Goal: Information Seeking & Learning: Learn about a topic

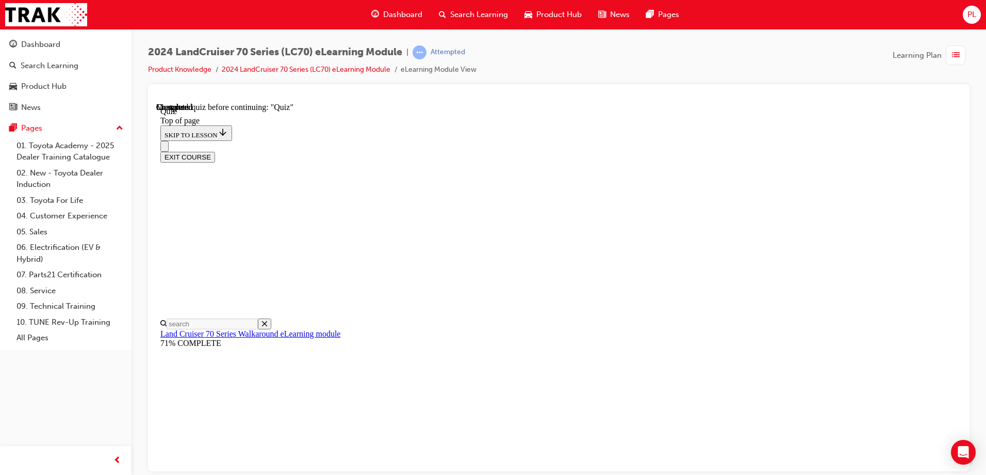
scroll to position [33, 0]
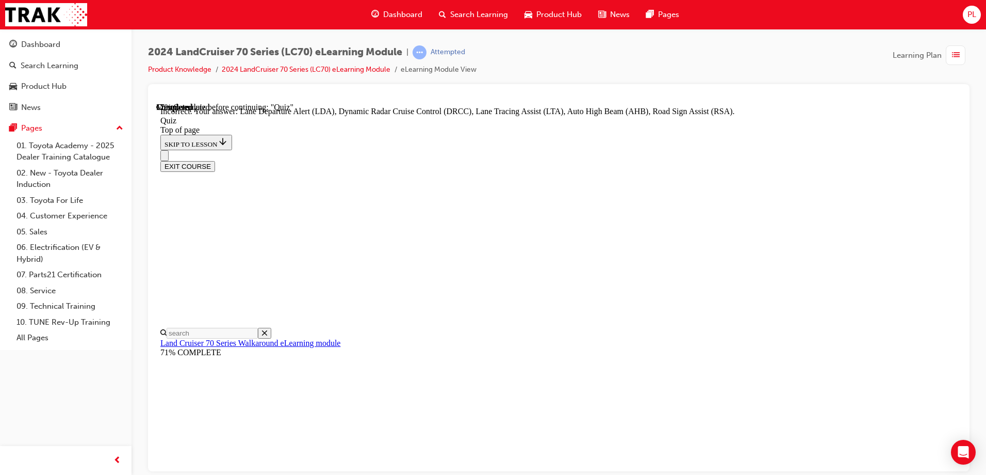
scroll to position [159, 0]
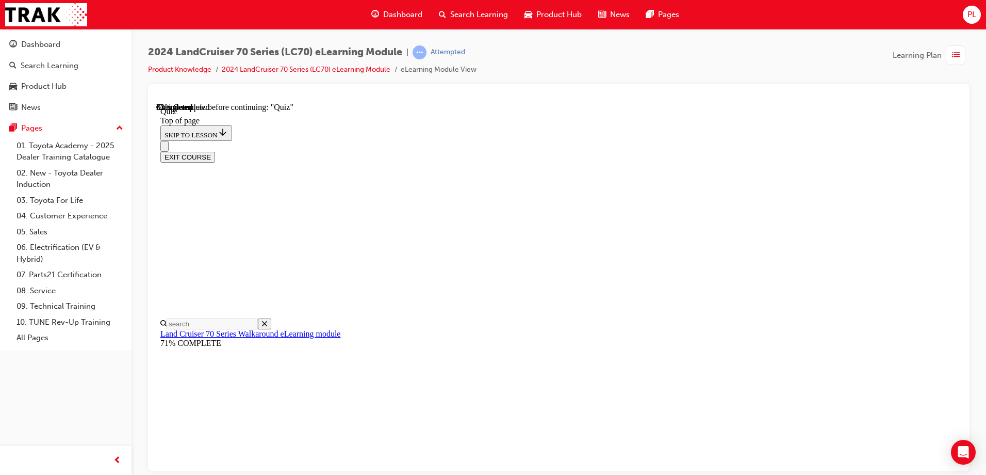
scroll to position [31, 0]
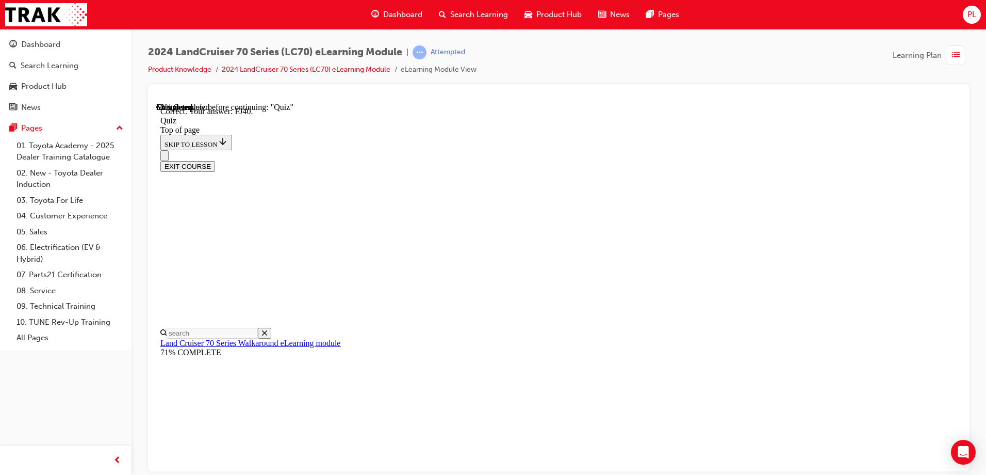
scroll to position [222, 0]
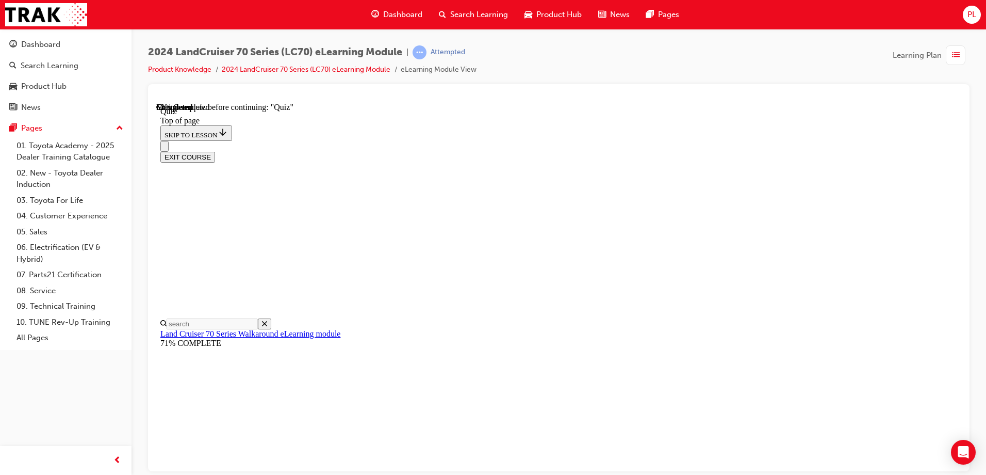
scroll to position [135, 0]
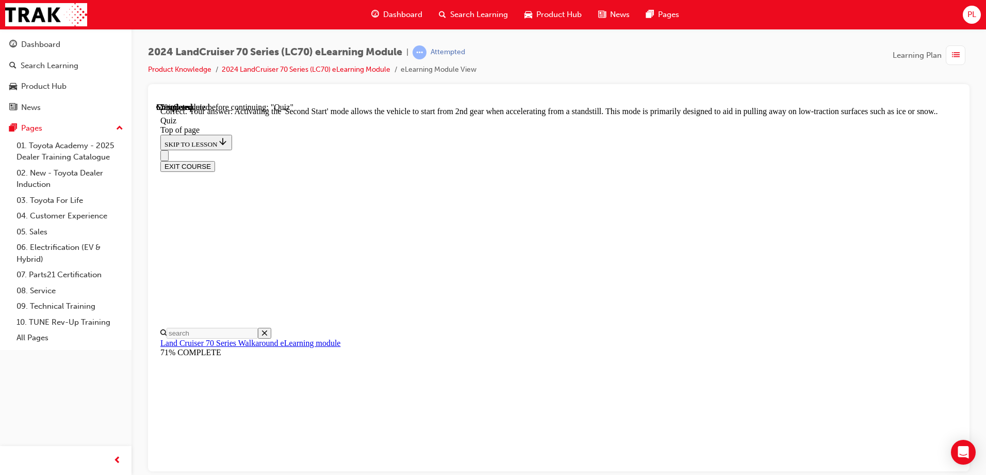
scroll to position [265, 0]
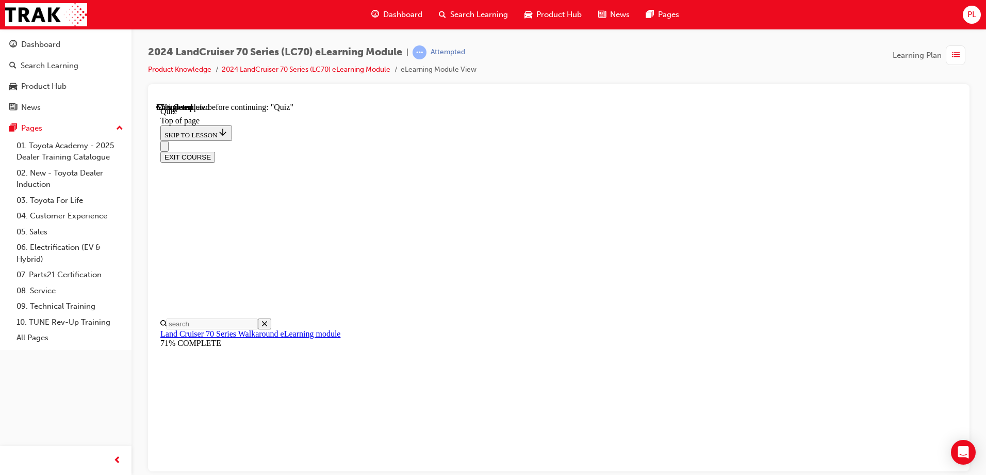
scroll to position [31, 0]
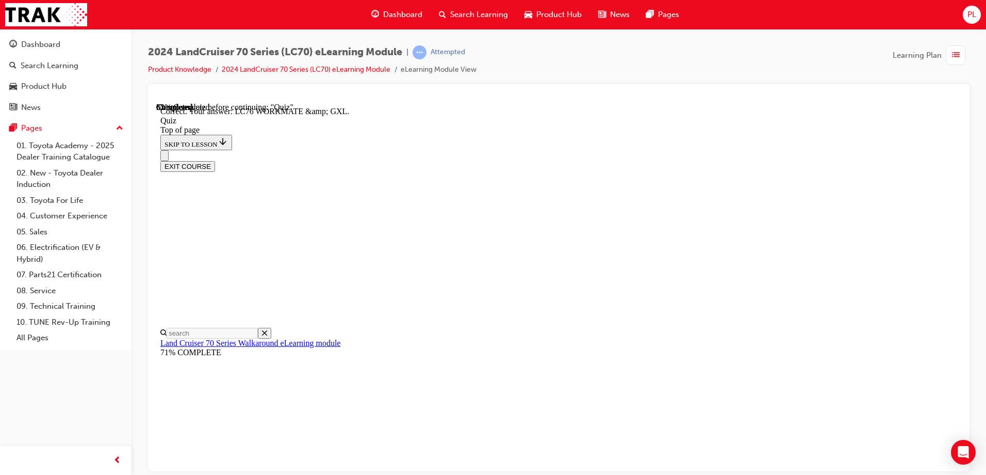
scroll to position [101, 0]
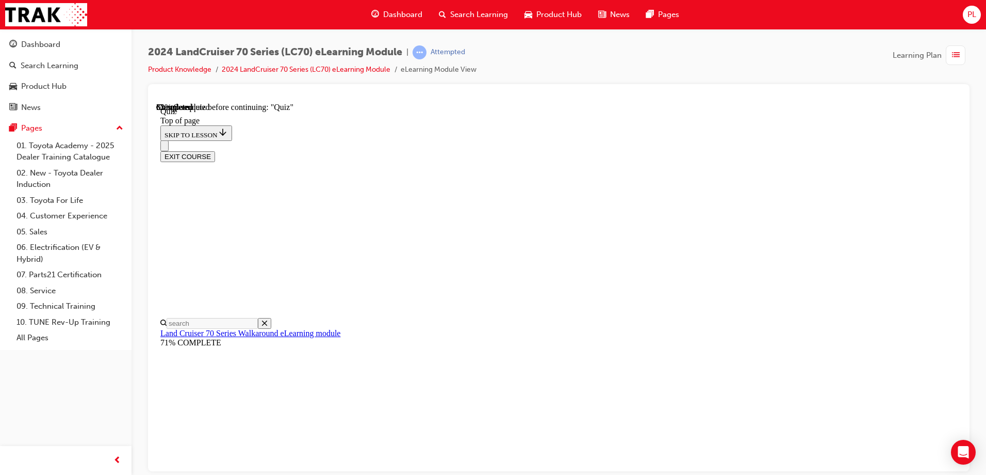
scroll to position [83, 0]
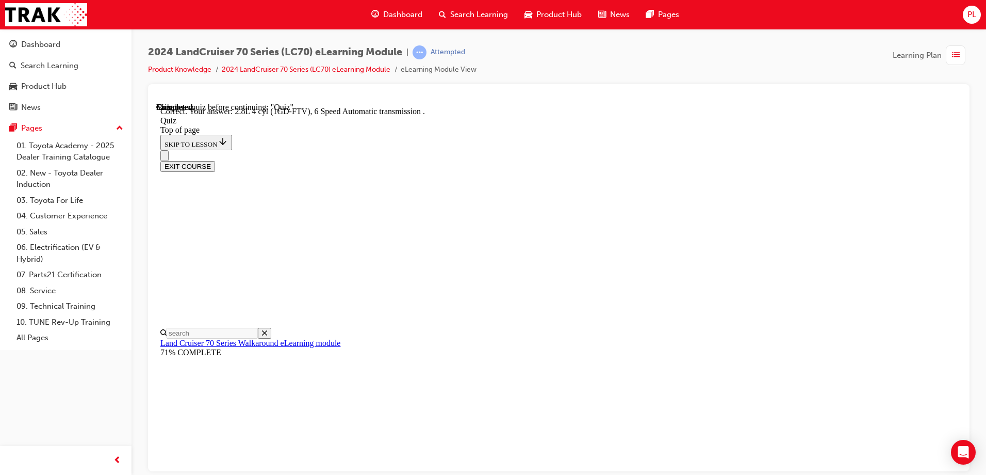
scroll to position [197, 0]
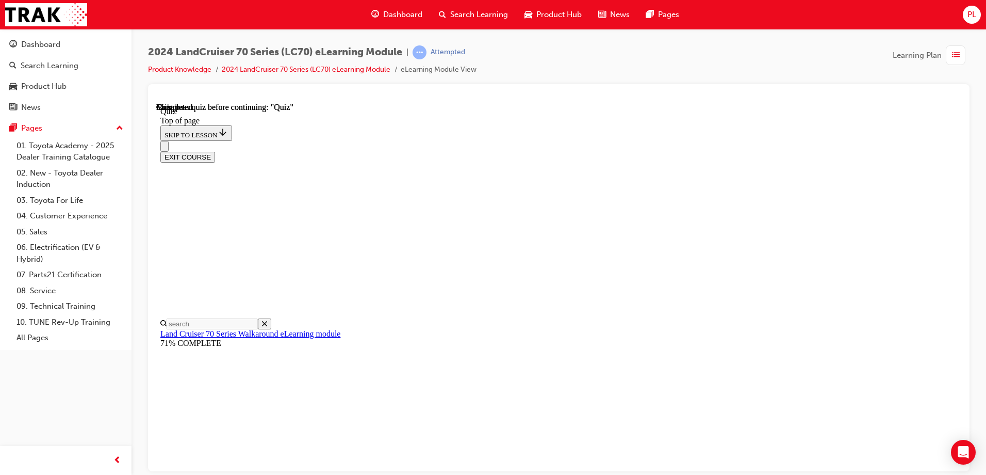
scroll to position [190, 0]
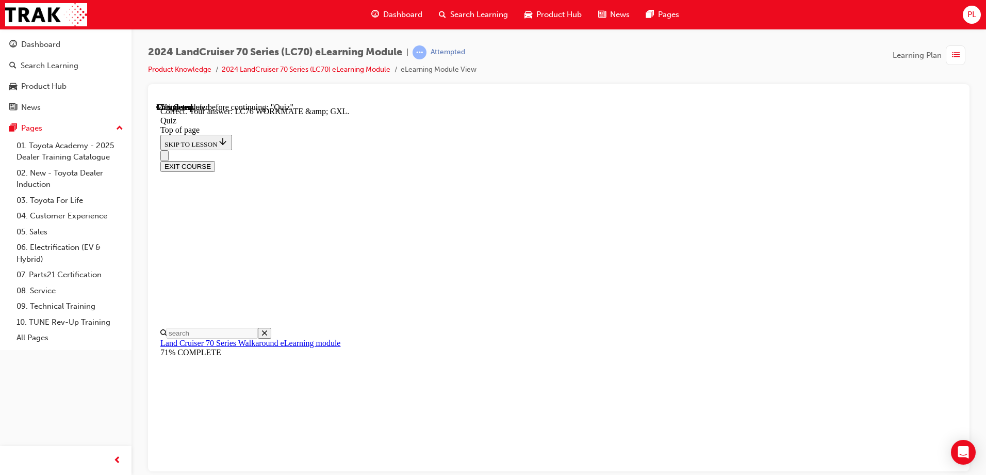
scroll to position [204, 0]
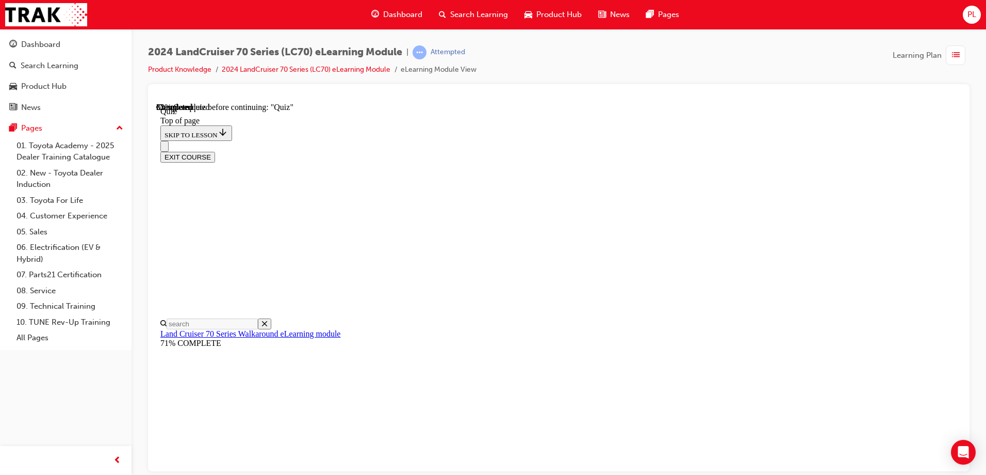
scroll to position [31, 0]
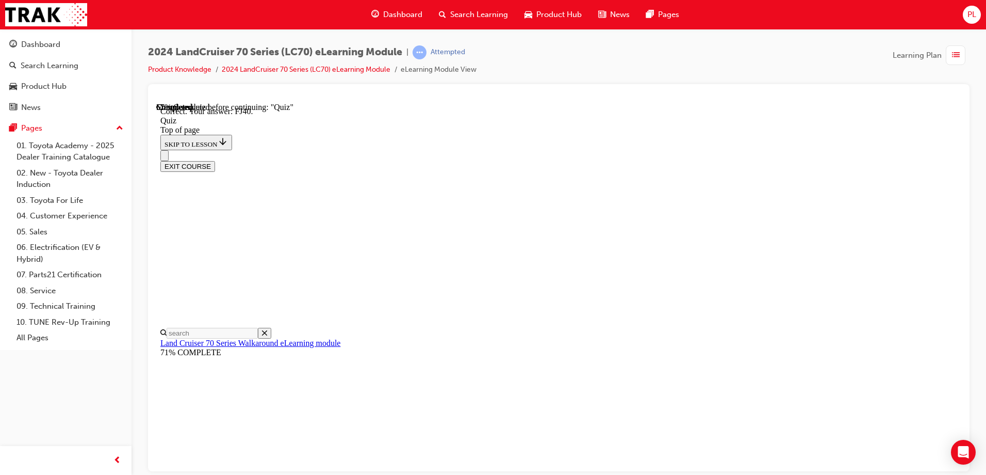
scroll to position [222, 0]
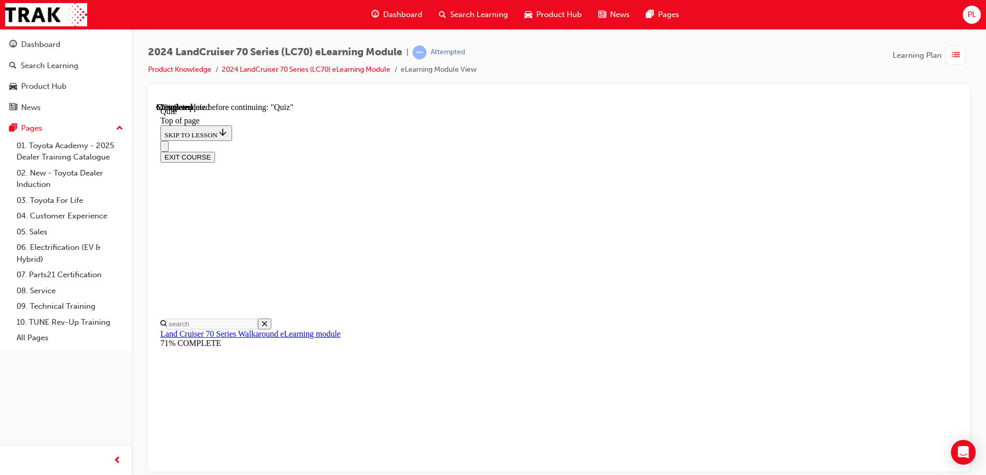
scroll to position [83, 0]
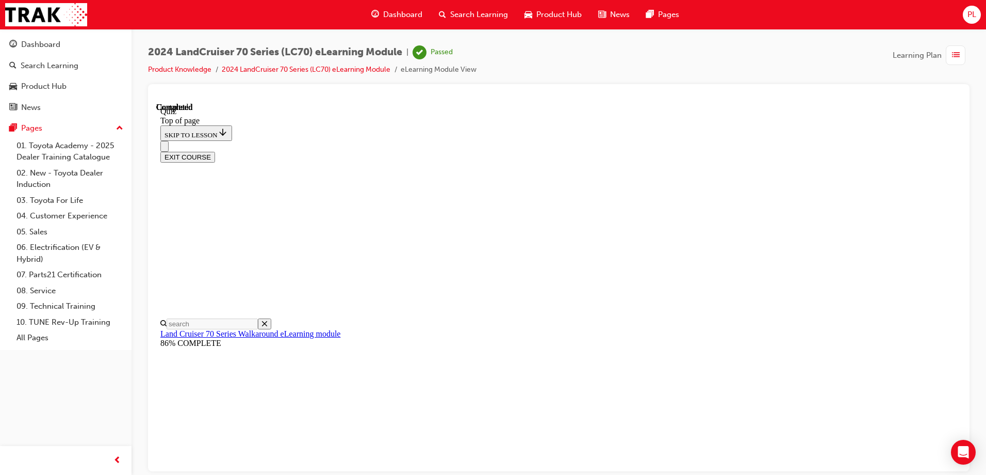
scroll to position [190, 0]
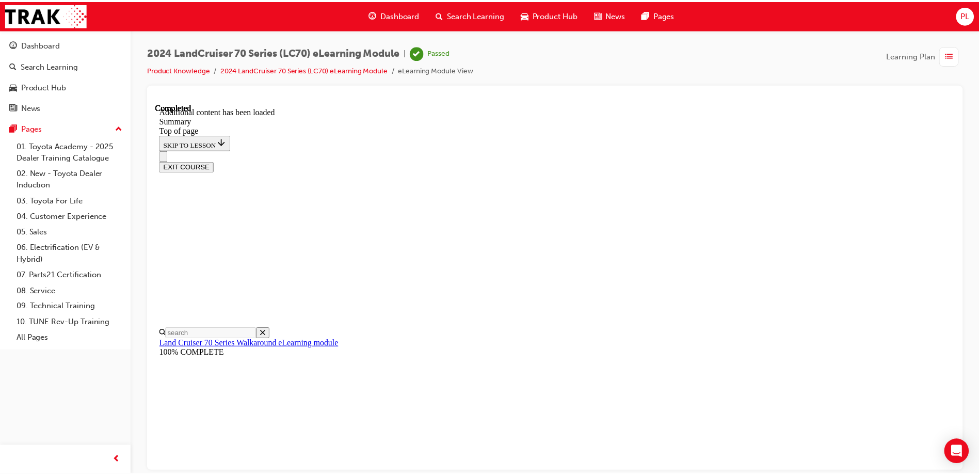
scroll to position [1303, 0]
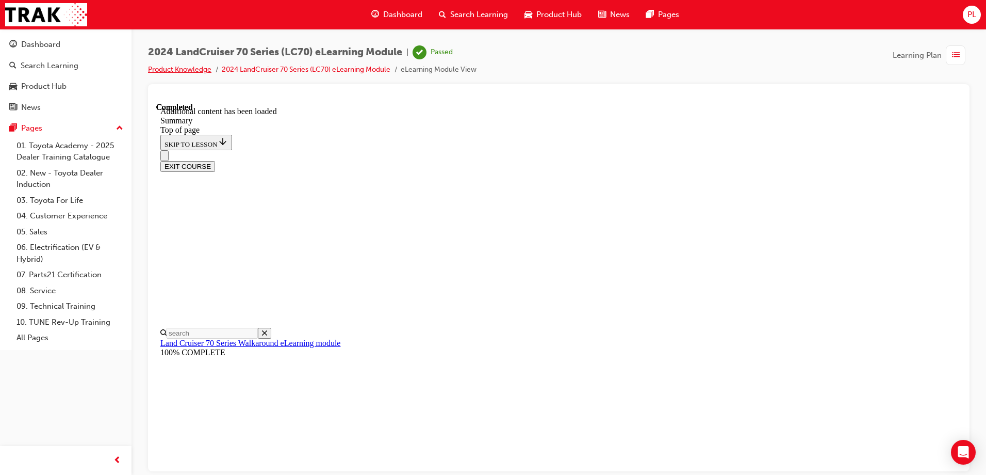
click at [194, 72] on link "Product Knowledge" at bounding box center [179, 69] width 63 height 9
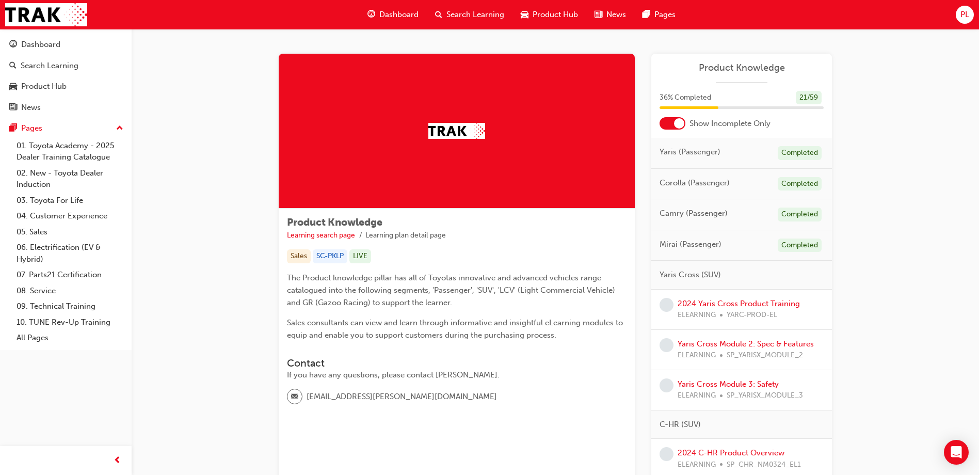
click at [680, 124] on div at bounding box center [679, 123] width 10 height 10
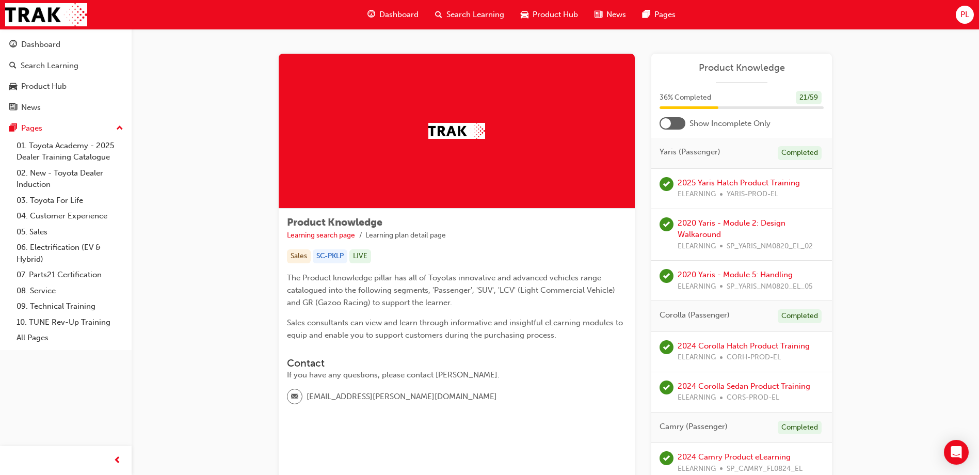
click at [674, 123] on div at bounding box center [672, 123] width 26 height 12
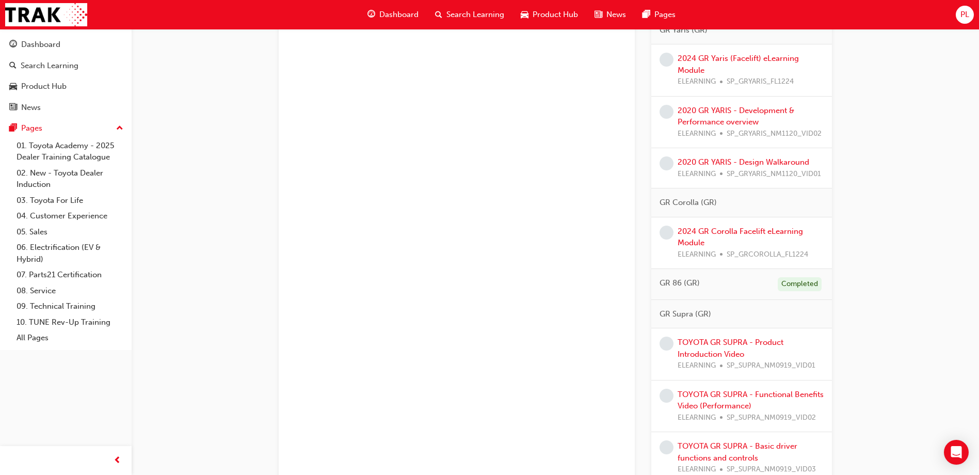
scroll to position [1909, 0]
click at [725, 232] on link "2024 GR Corolla Facelift eLearning Module" at bounding box center [739, 236] width 125 height 21
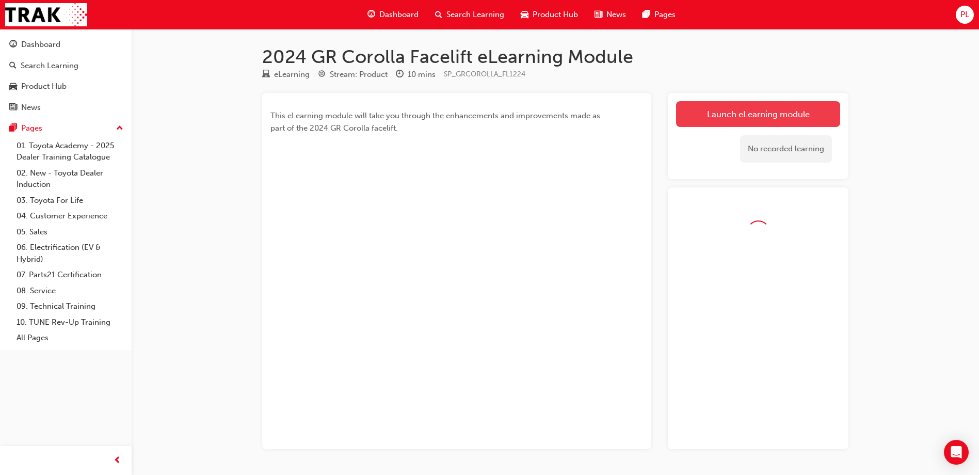
click at [729, 124] on link "Launch eLearning module" at bounding box center [758, 114] width 164 height 26
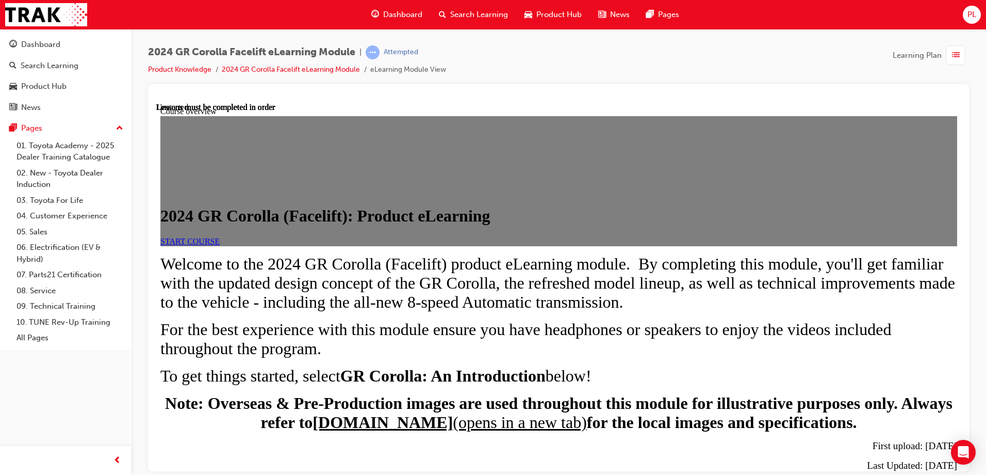
scroll to position [258, 0]
